Goal: Check status: Check status

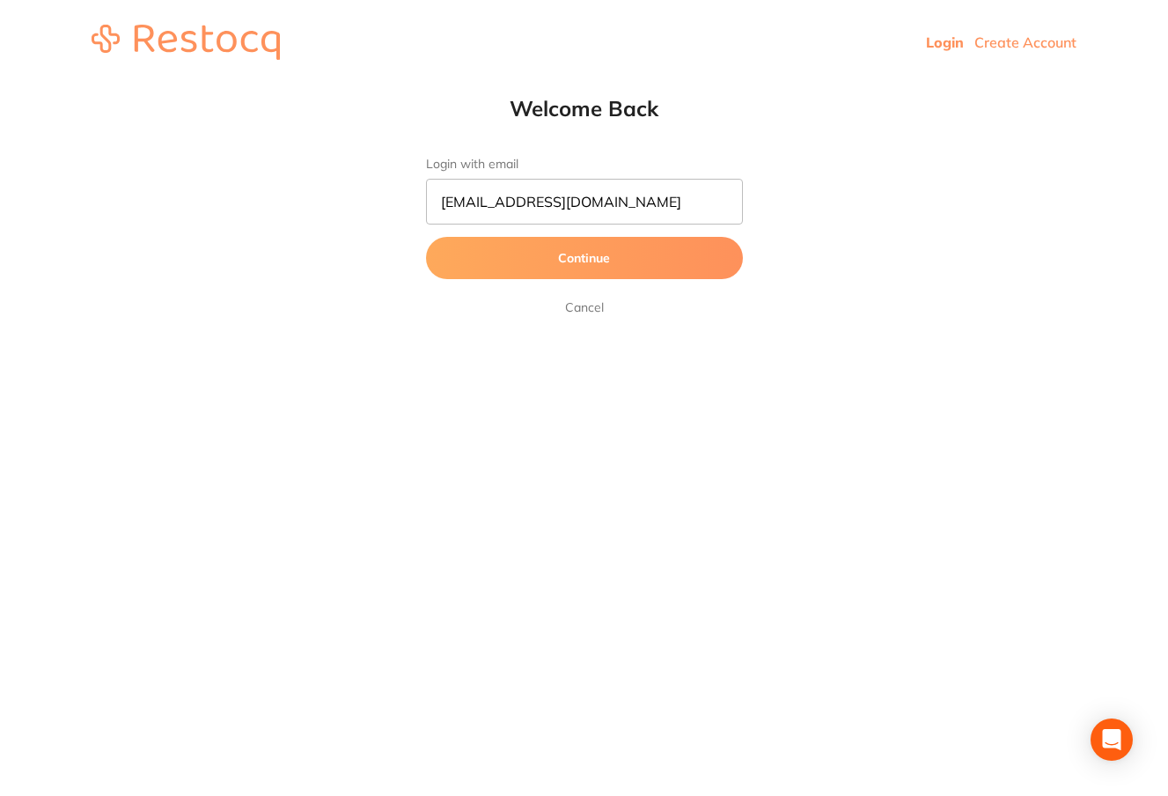
type input "[EMAIL_ADDRESS][DOMAIN_NAME]"
click at [558, 256] on button "Continue" at bounding box center [584, 258] width 317 height 42
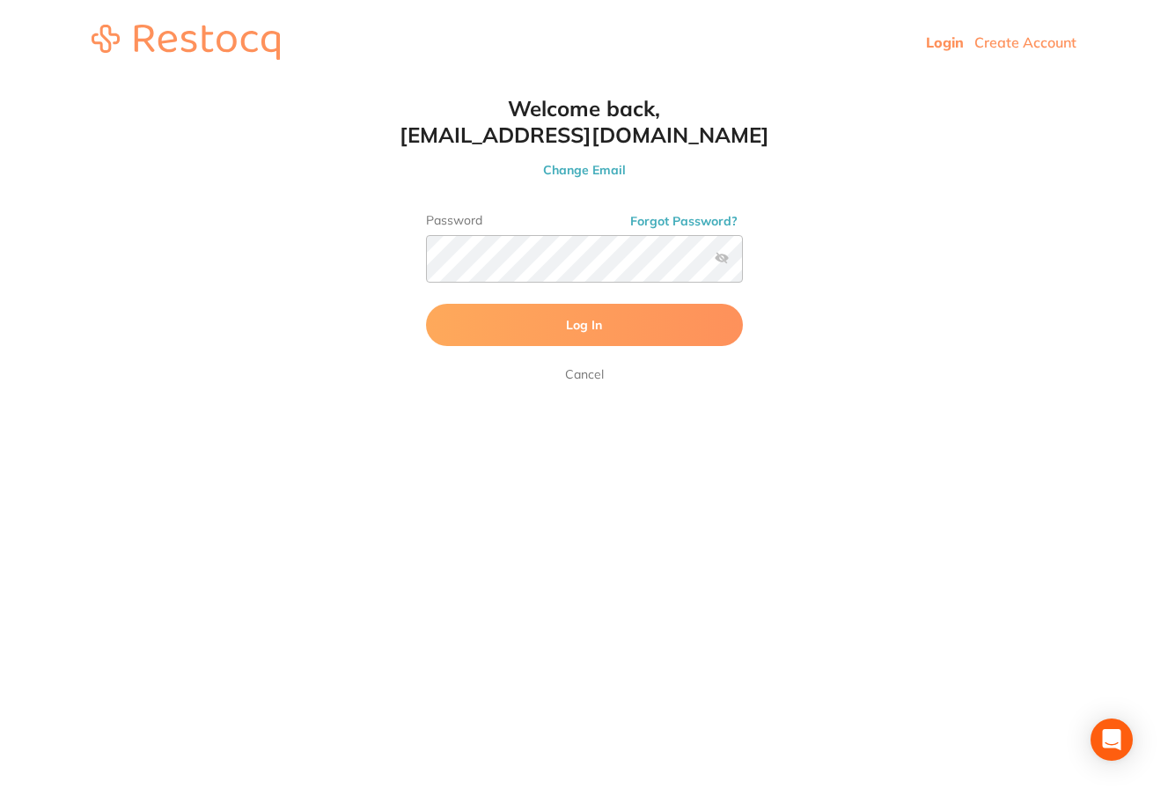
click at [648, 326] on button "Log In" at bounding box center [584, 325] width 317 height 42
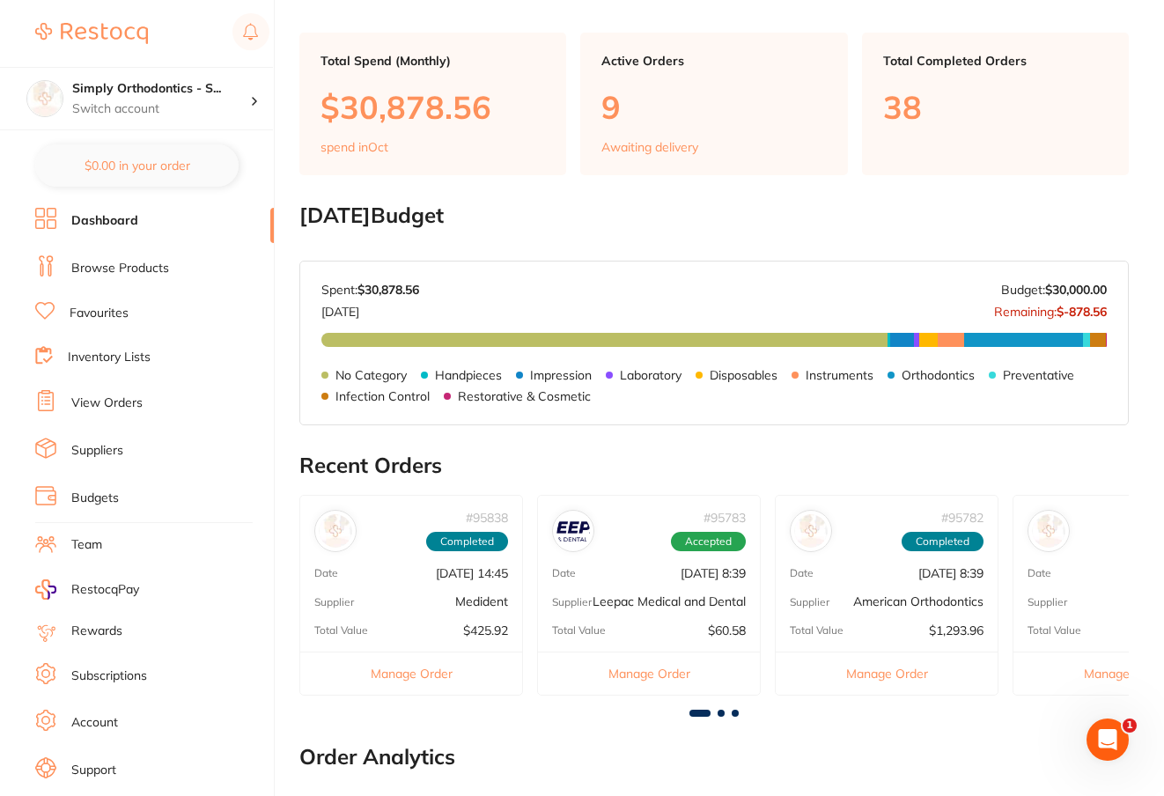
scroll to position [32, 0]
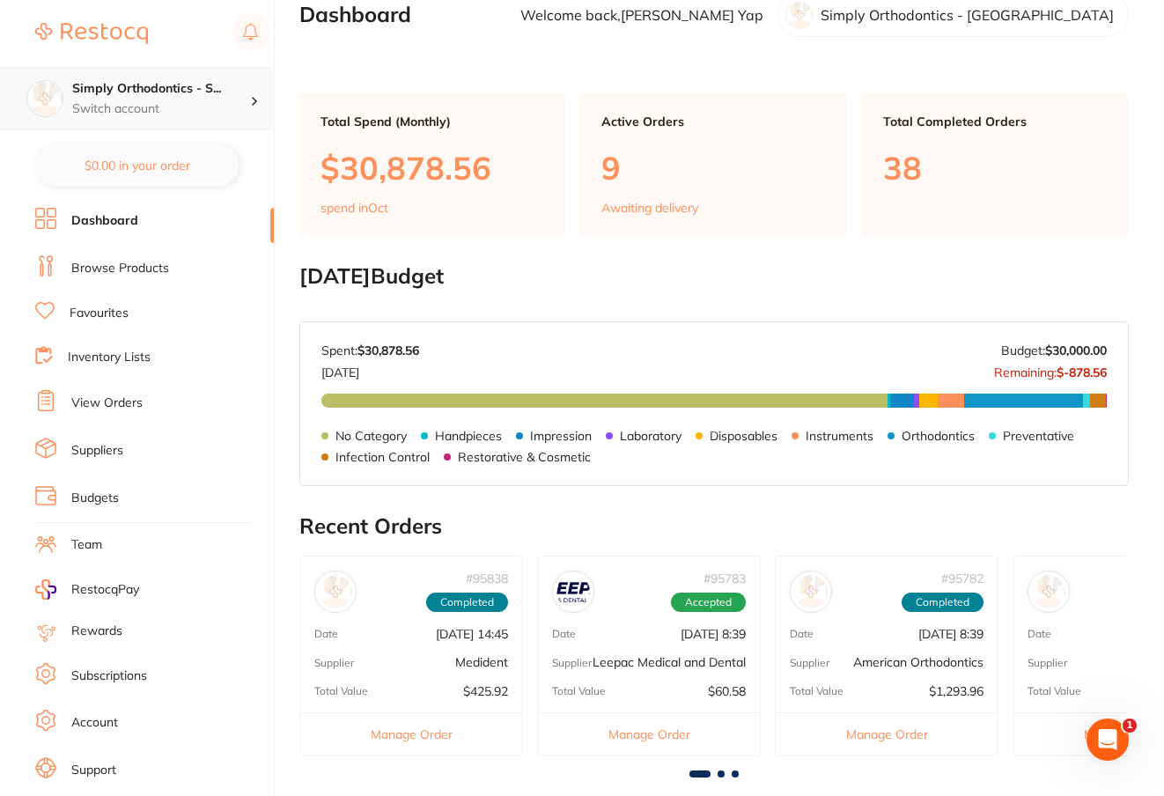
click at [225, 111] on p "Switch account" at bounding box center [161, 109] width 178 height 18
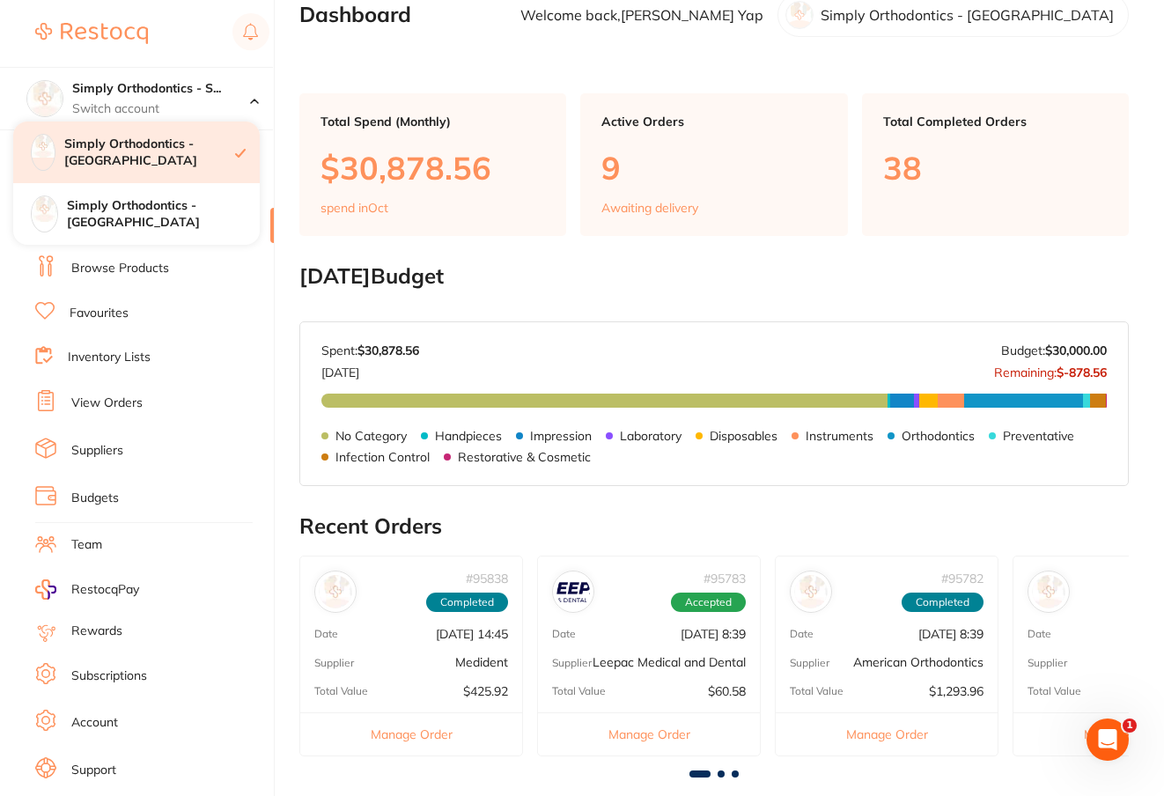
click at [195, 144] on h4 "Simply Orthodontics - [GEOGRAPHIC_DATA]" at bounding box center [149, 153] width 171 height 34
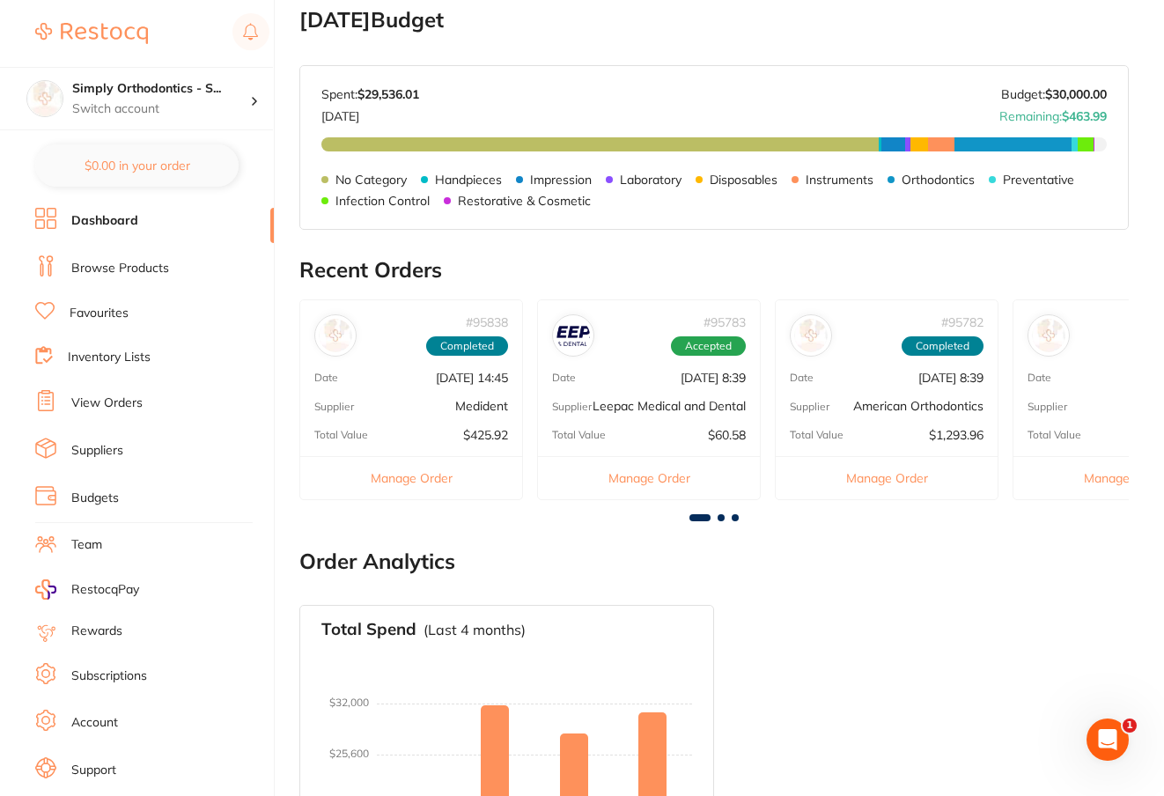
scroll to position [289, 0]
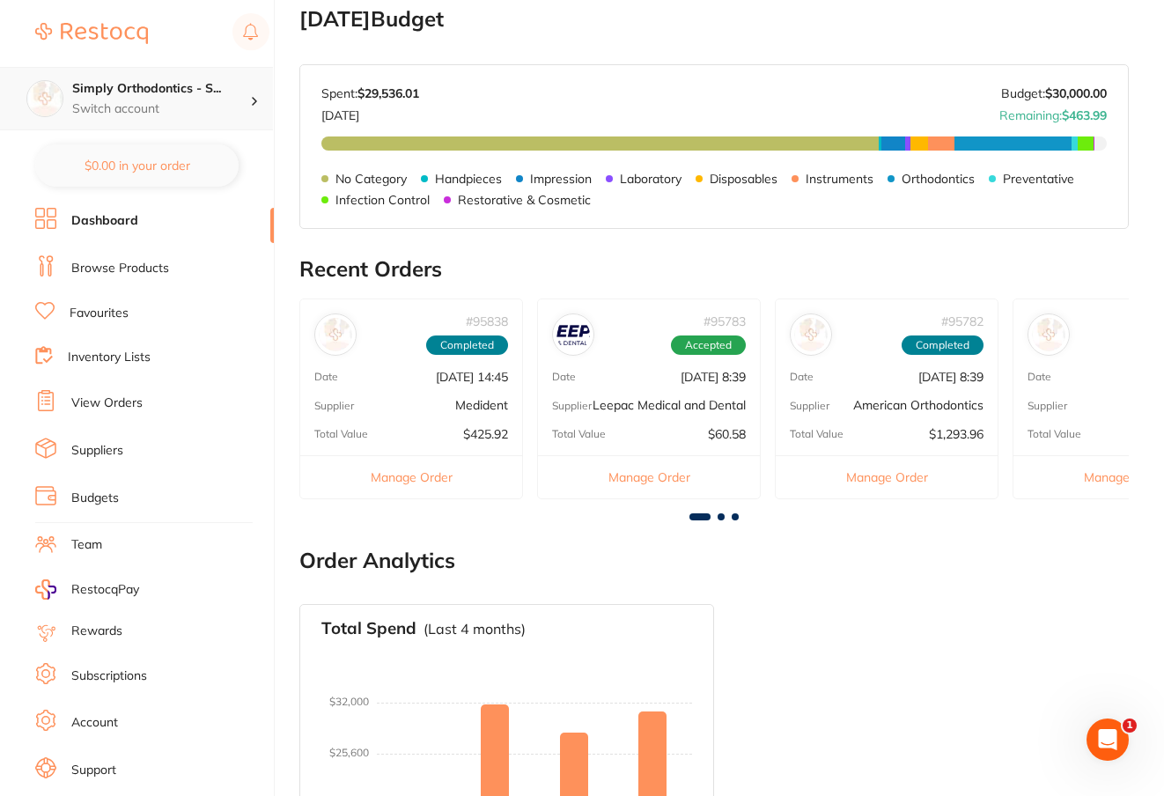
click at [189, 107] on p "Switch account" at bounding box center [161, 109] width 178 height 18
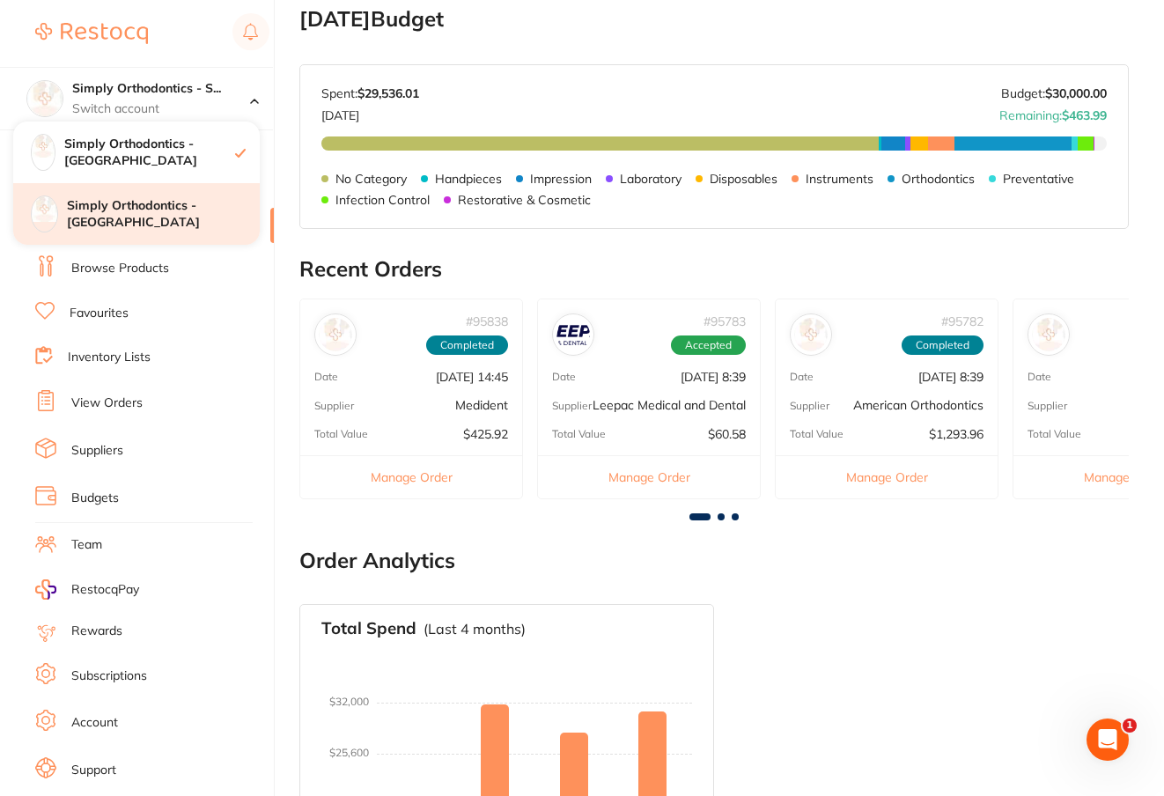
click at [180, 206] on h4 "Simply Orthodontics - [GEOGRAPHIC_DATA]" at bounding box center [163, 214] width 193 height 34
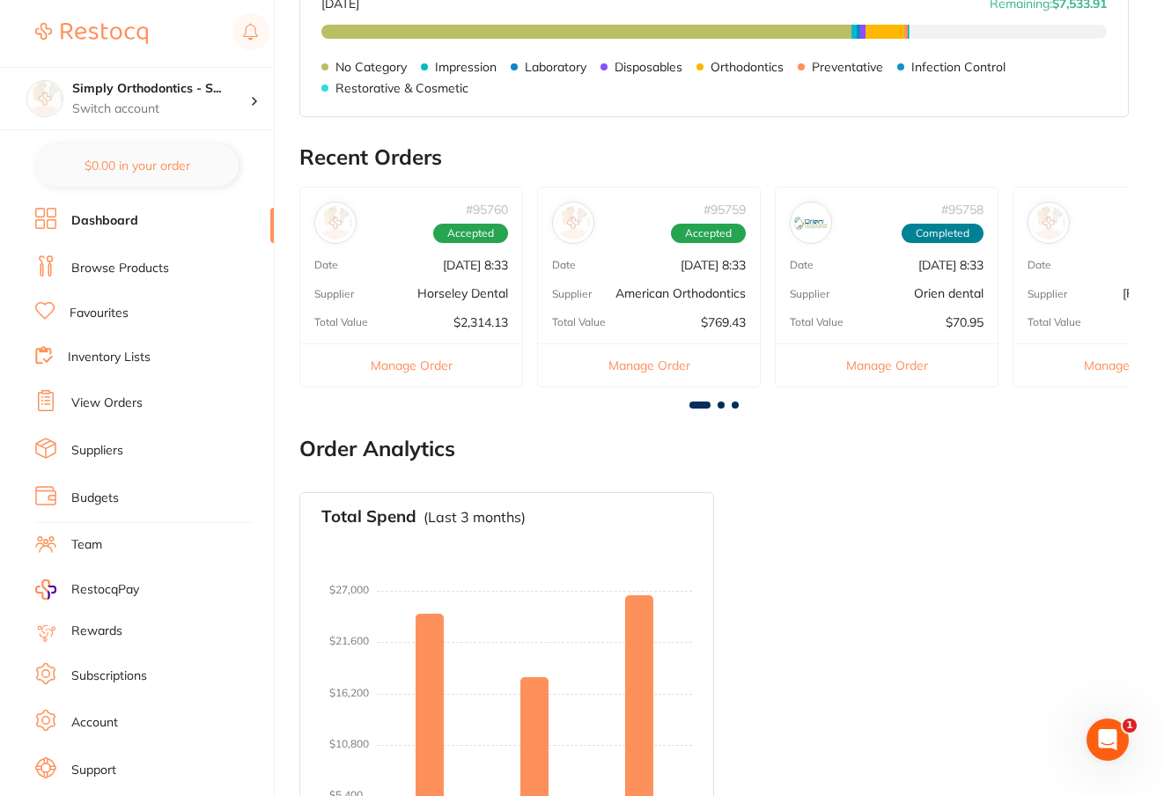
scroll to position [401, 0]
click at [129, 396] on link "View Orders" at bounding box center [106, 403] width 71 height 18
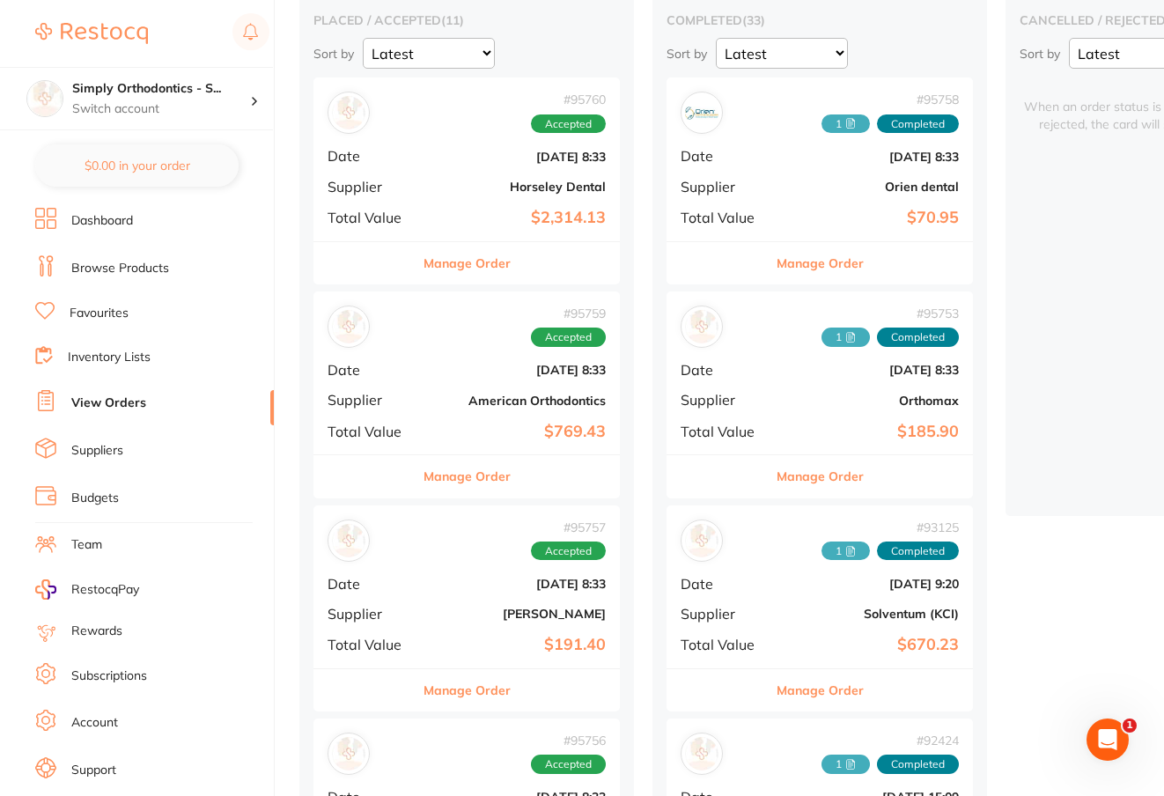
scroll to position [177, 0]
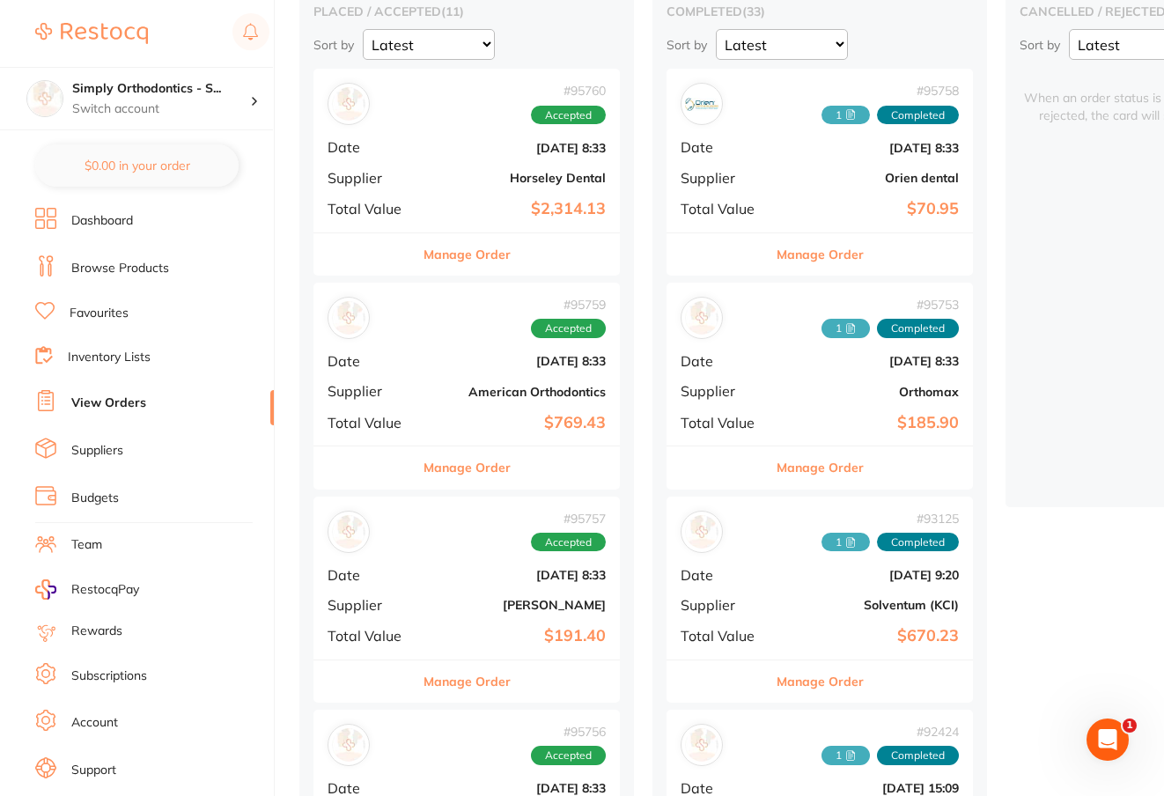
click at [804, 465] on button "Manage Order" at bounding box center [820, 467] width 87 height 42
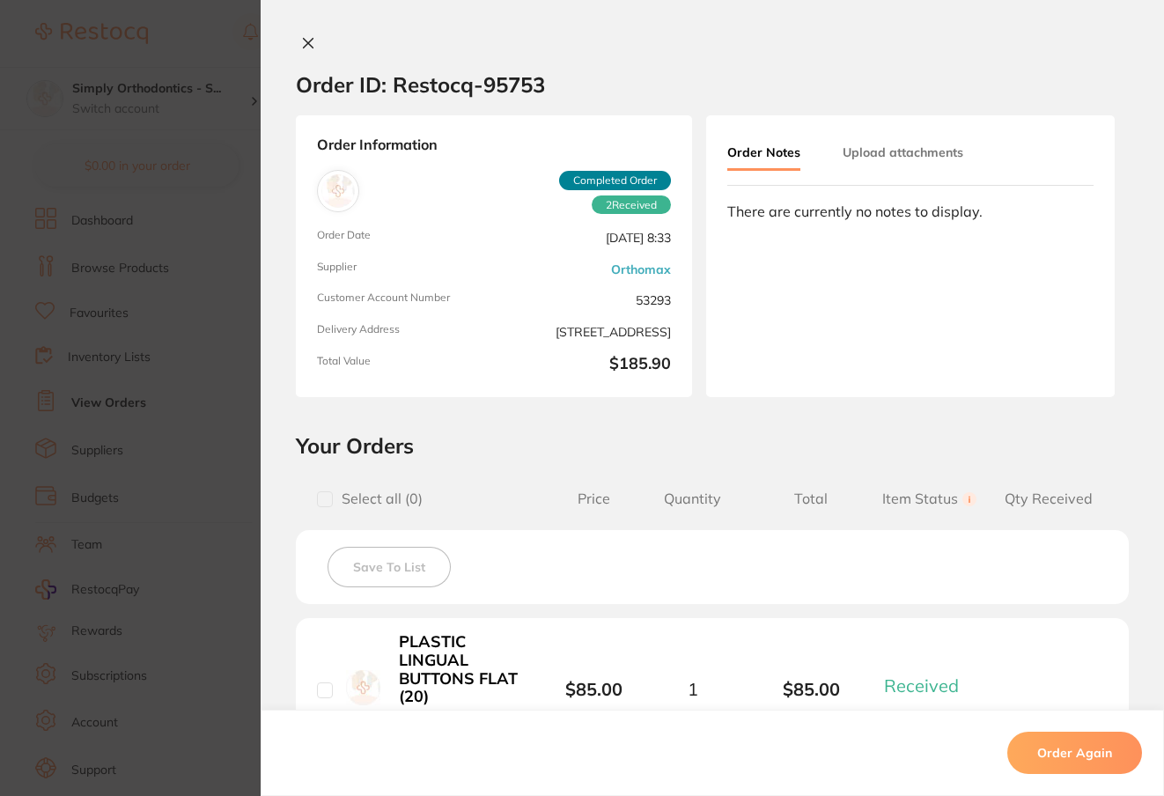
click at [888, 158] on button "Upload attachments" at bounding box center [903, 152] width 121 height 32
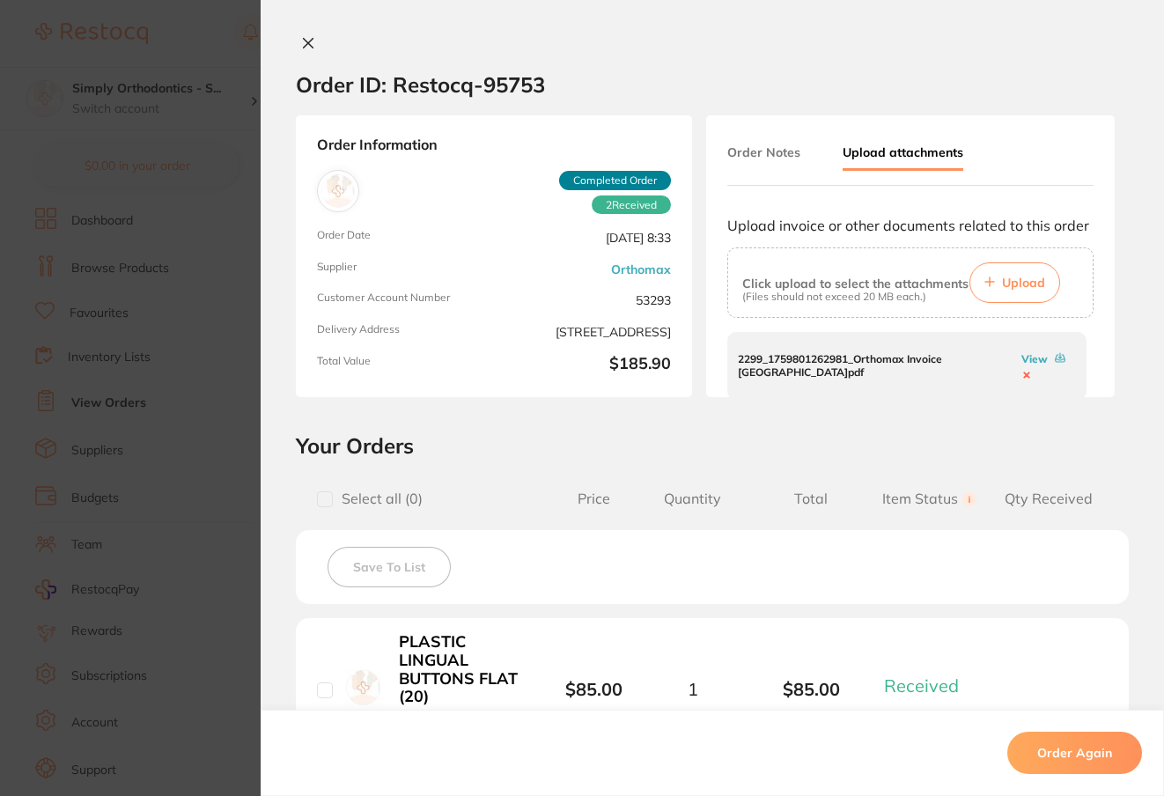
click at [1056, 358] on icon at bounding box center [1061, 358] width 10 height 7
click at [304, 46] on icon at bounding box center [309, 44] width 10 height 10
